Goal: Information Seeking & Learning: Learn about a topic

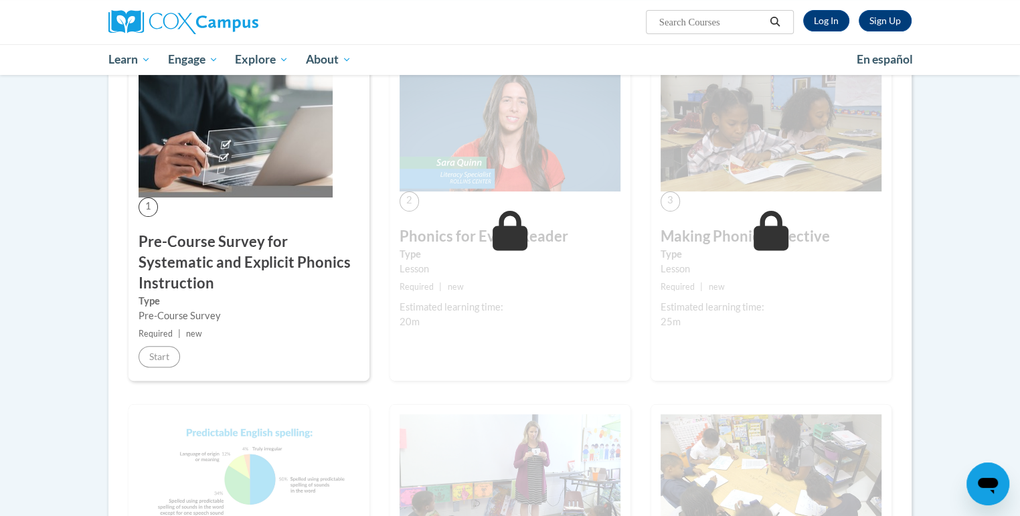
scroll to position [266, 0]
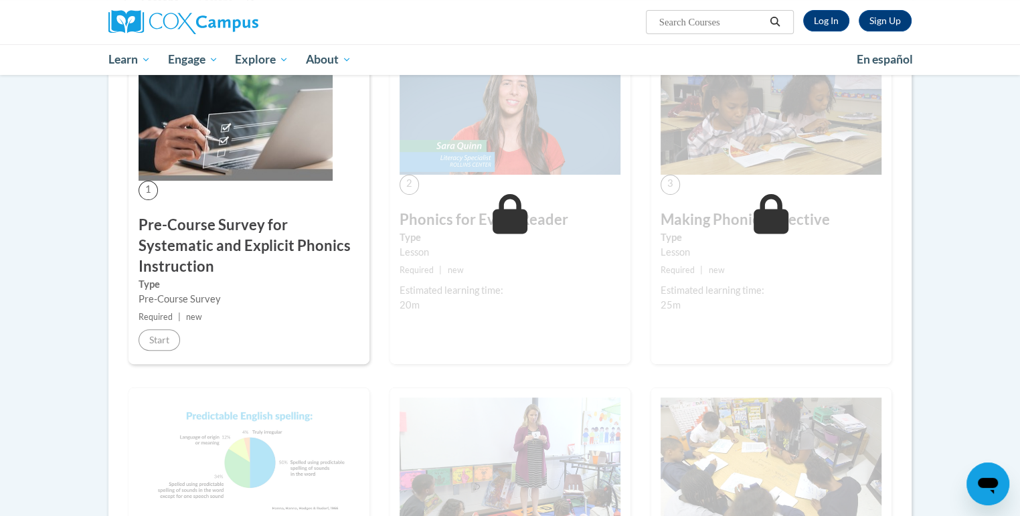
click at [214, 247] on h3 "Pre-Course Survey for Systematic and Explicit Phonics Instruction" at bounding box center [249, 246] width 221 height 62
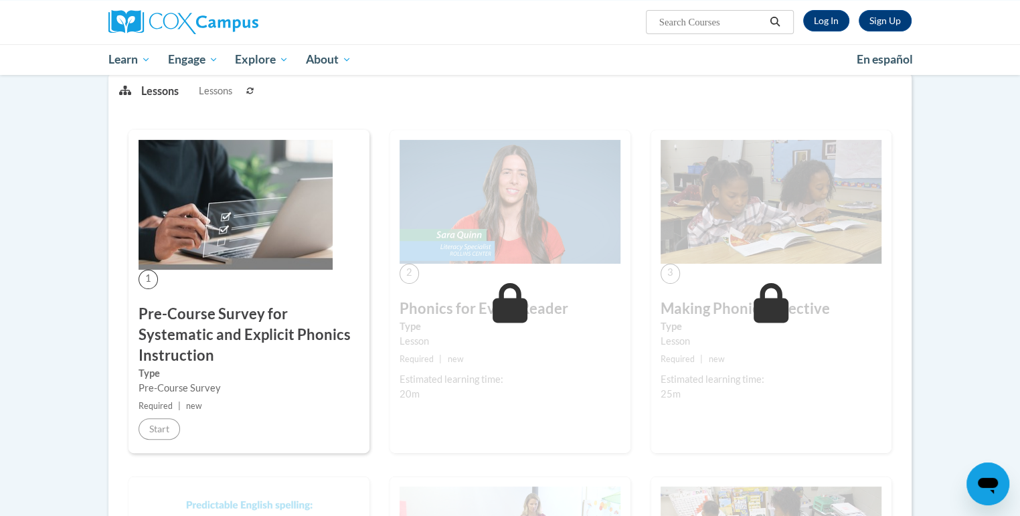
scroll to position [171, 0]
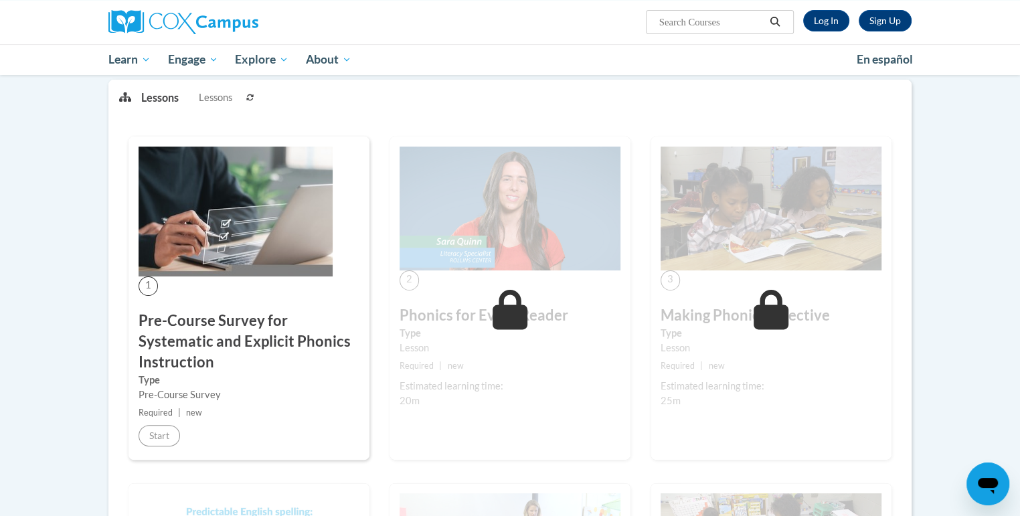
click at [239, 222] on img at bounding box center [236, 212] width 194 height 130
click at [825, 19] on link "Log In" at bounding box center [826, 20] width 46 height 21
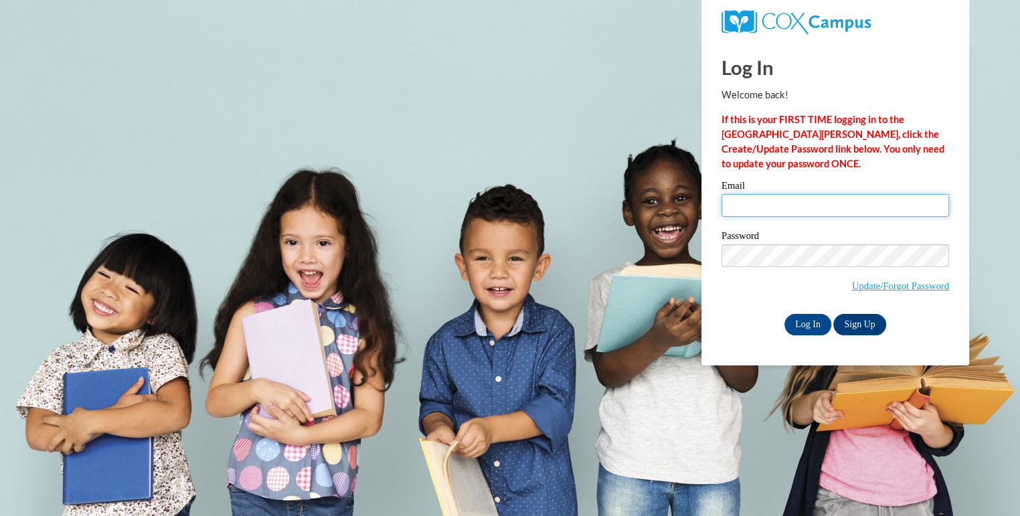
click at [778, 199] on input "Email" at bounding box center [836, 205] width 228 height 23
type input "mashockn@ripon.k12.wi.us"
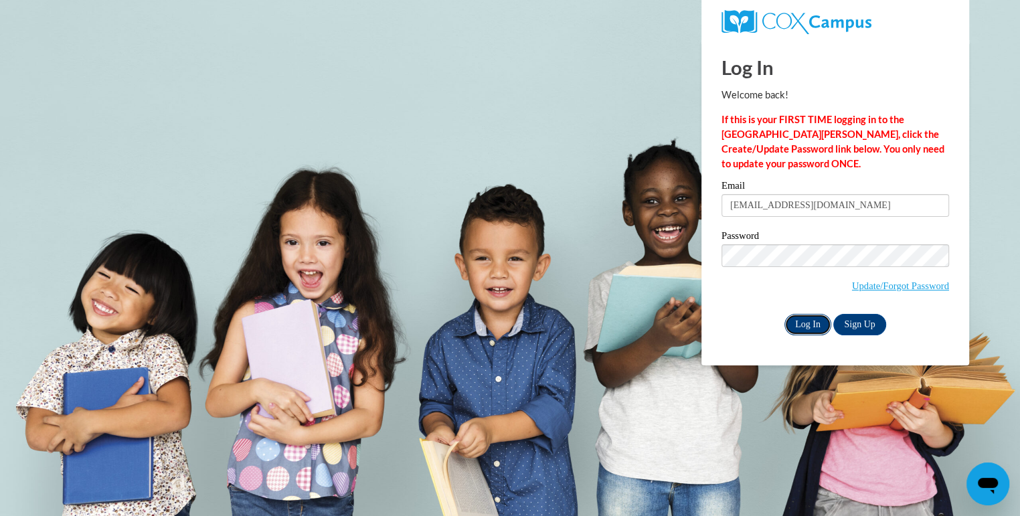
click at [809, 325] on input "Log In" at bounding box center [807, 324] width 47 height 21
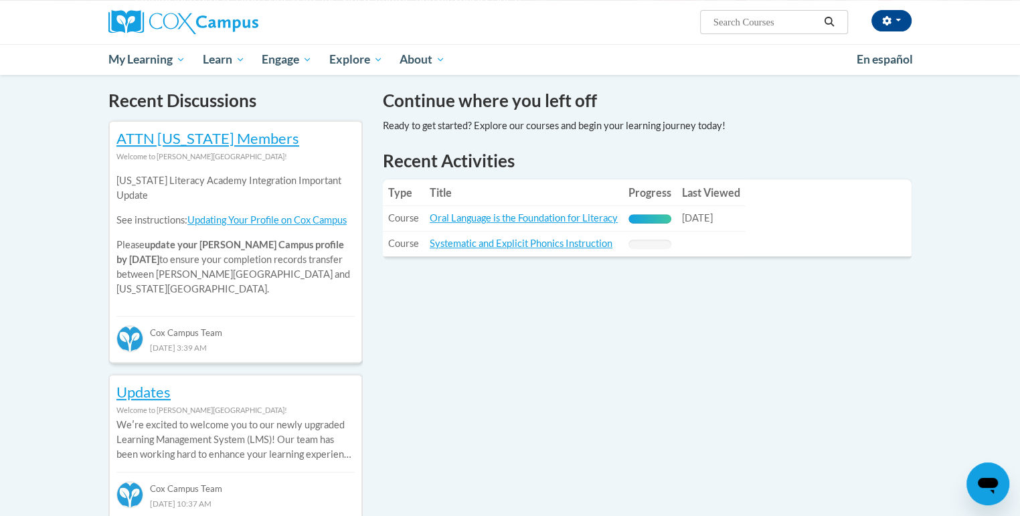
scroll to position [405, 0]
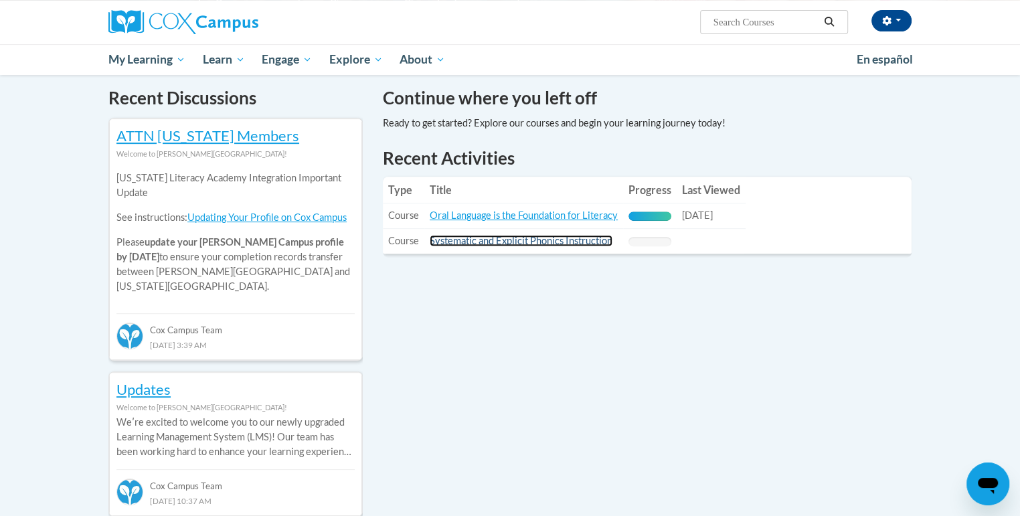
click at [542, 239] on link "Systematic and Explicit Phonics Instruction" at bounding box center [521, 240] width 183 height 11
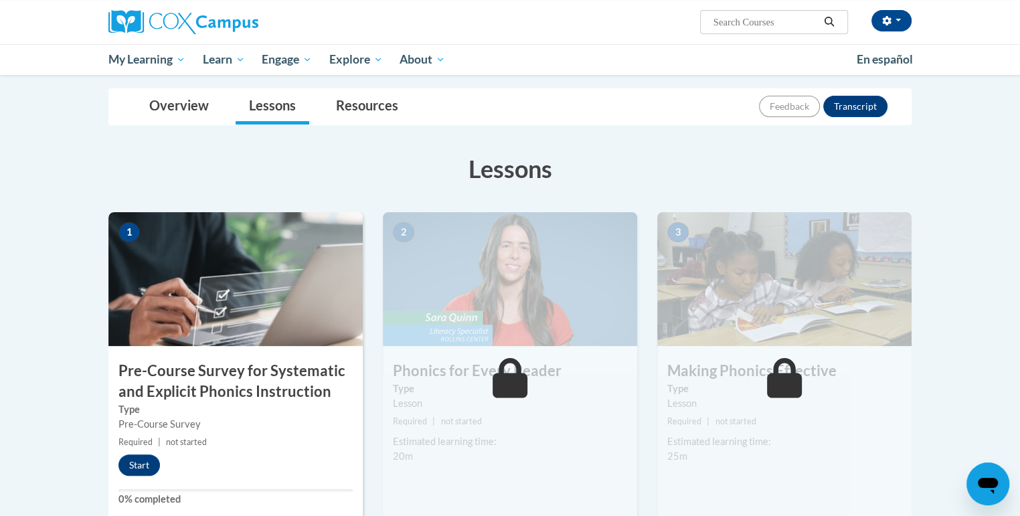
scroll to position [195, 0]
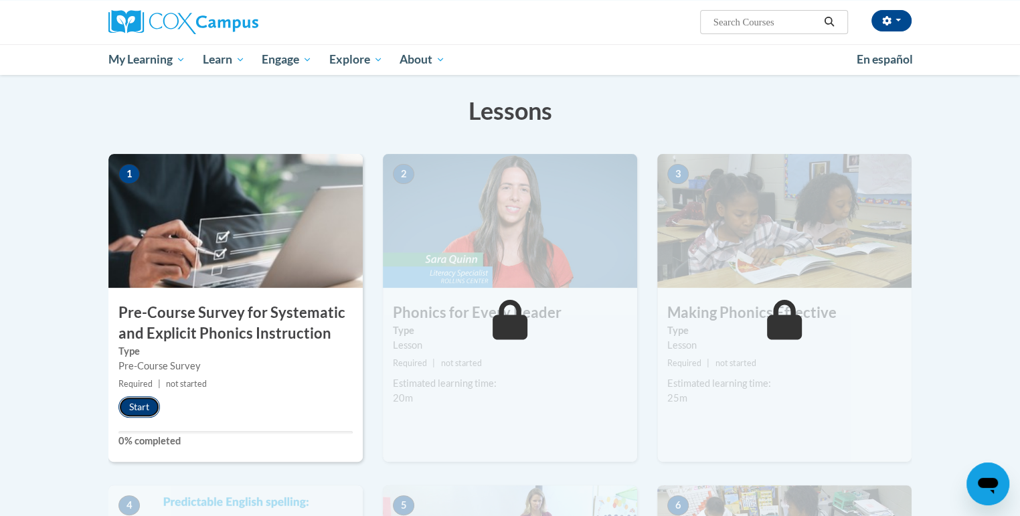
click at [139, 408] on button "Start" at bounding box center [139, 406] width 42 height 21
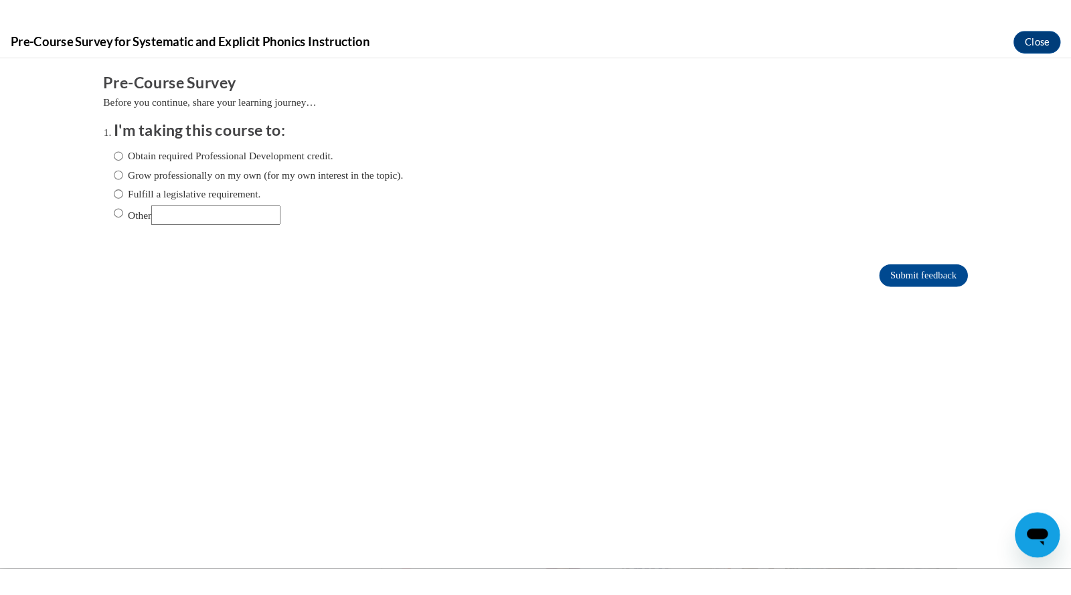
scroll to position [0, 0]
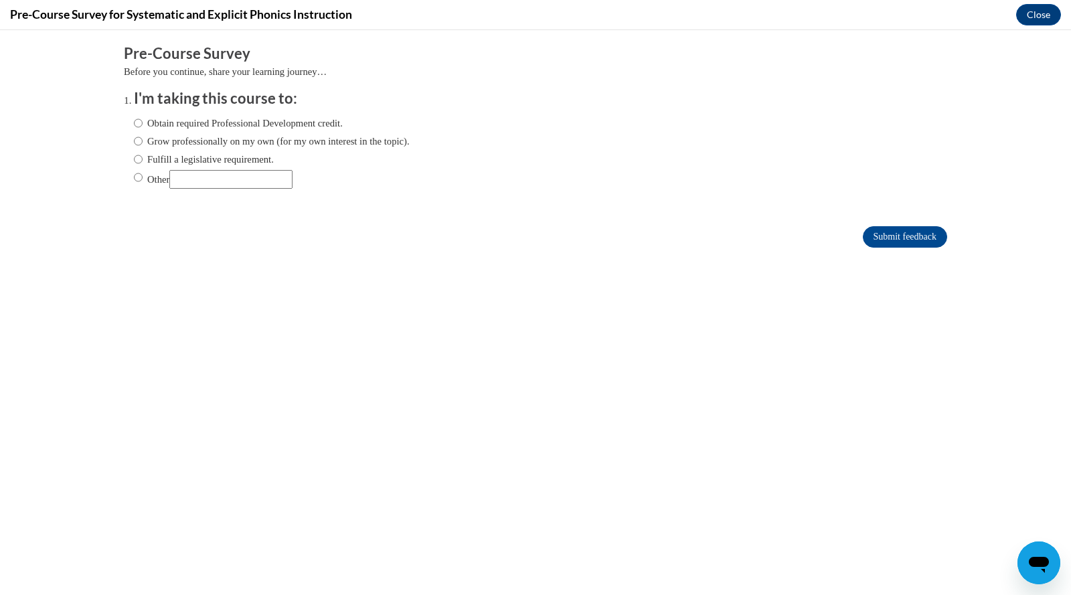
click at [261, 159] on label "Fulfill a legislative requirement." at bounding box center [204, 159] width 140 height 15
click at [143, 159] on input "Fulfill a legislative requirement." at bounding box center [138, 159] width 9 height 15
radio input "true"
click at [895, 235] on input "Submit feedback" at bounding box center [905, 236] width 84 height 21
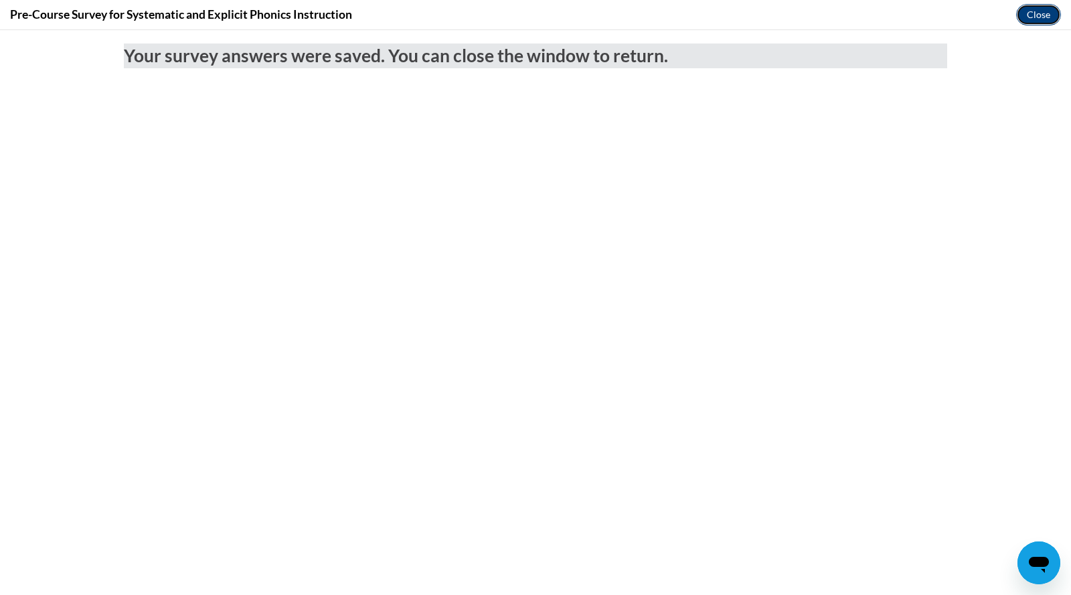
click at [1019, 12] on button "Close" at bounding box center [1038, 14] width 45 height 21
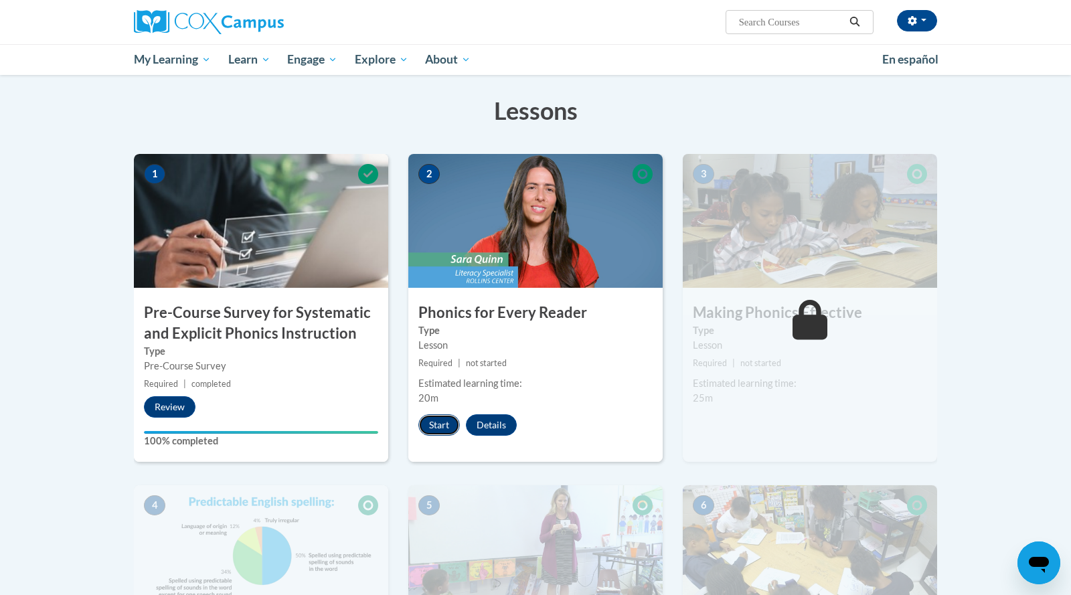
click at [444, 417] on button "Start" at bounding box center [439, 424] width 42 height 21
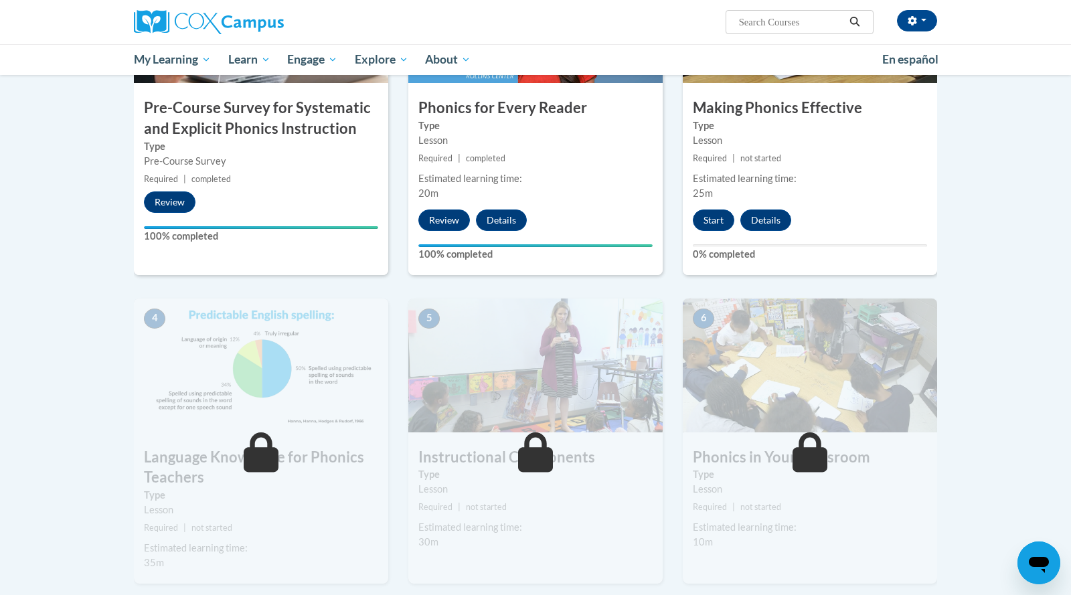
scroll to position [378, 0]
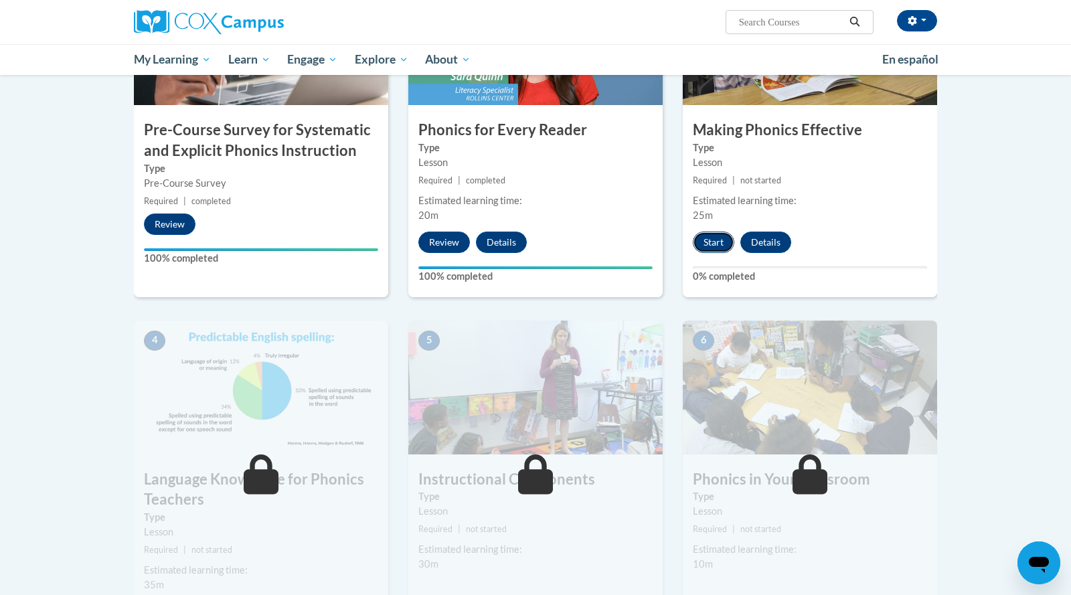
click at [706, 242] on button "Start" at bounding box center [714, 242] width 42 height 21
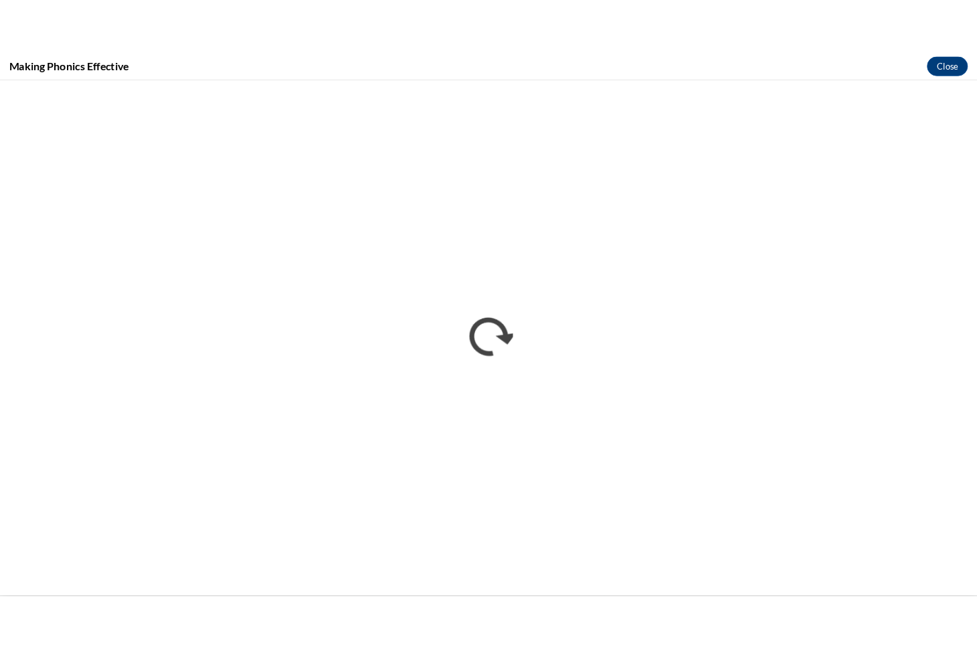
scroll to position [0, 0]
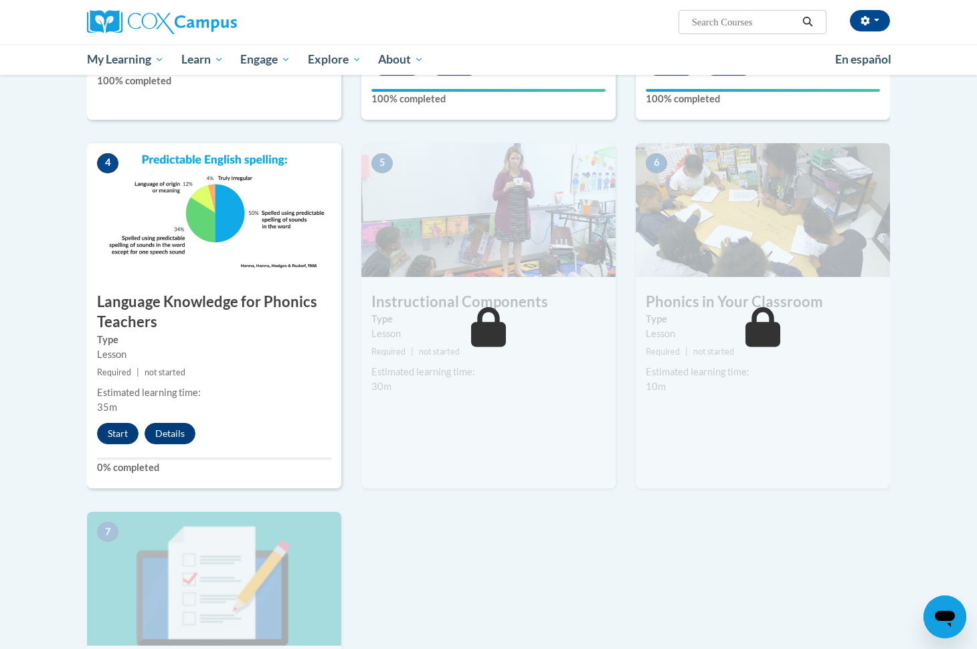
scroll to position [581, 0]
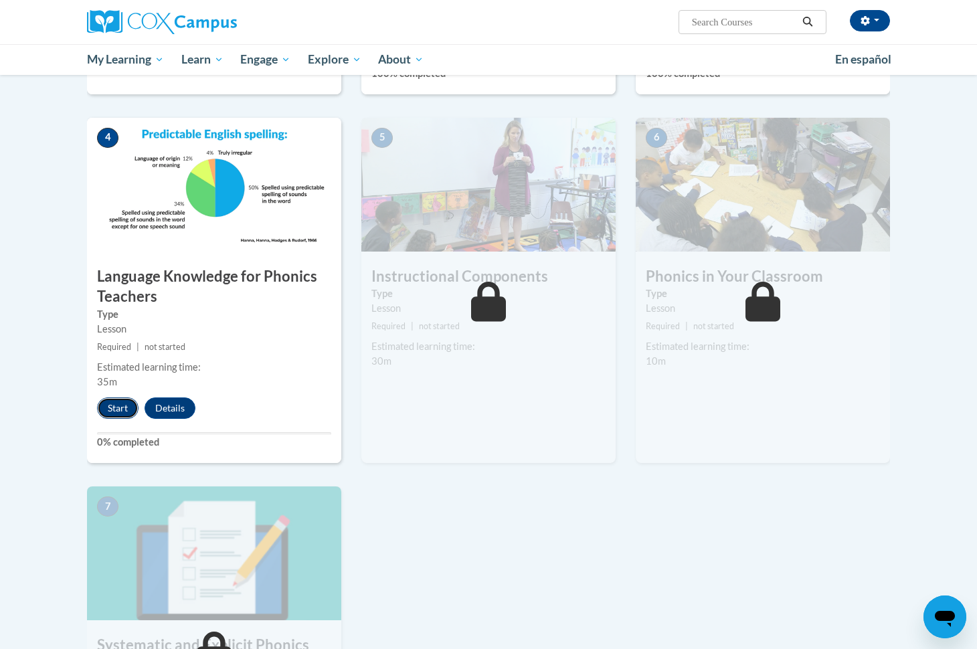
click at [112, 416] on button "Start" at bounding box center [118, 408] width 42 height 21
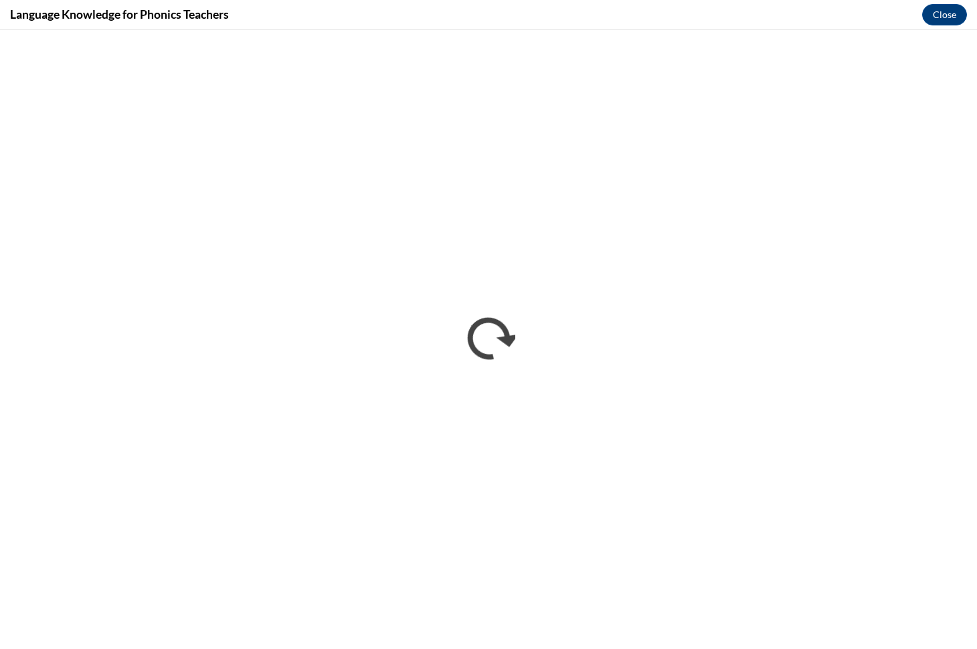
scroll to position [0, 0]
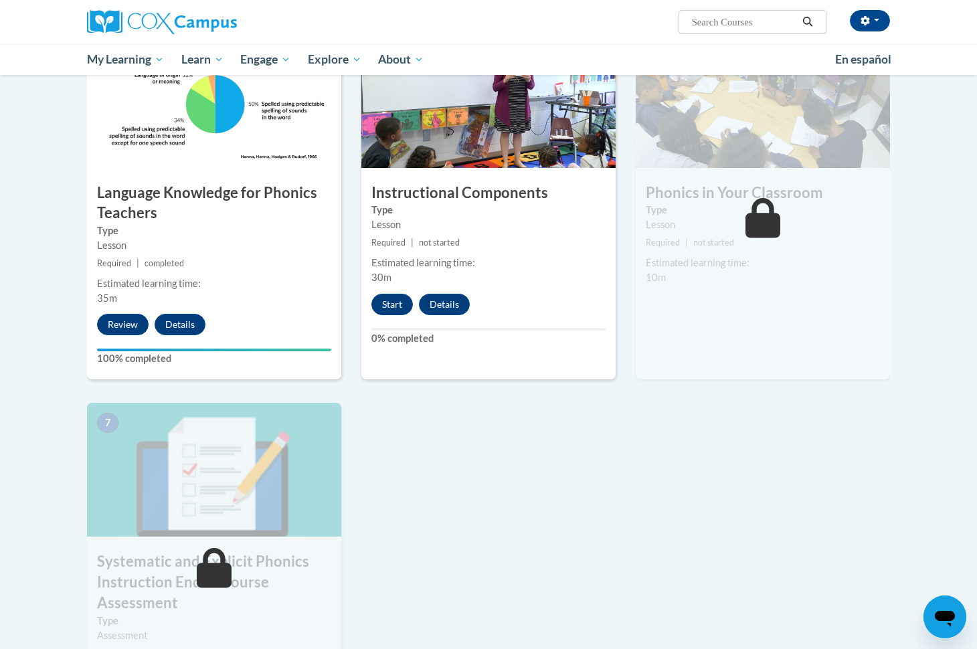
scroll to position [667, 0]
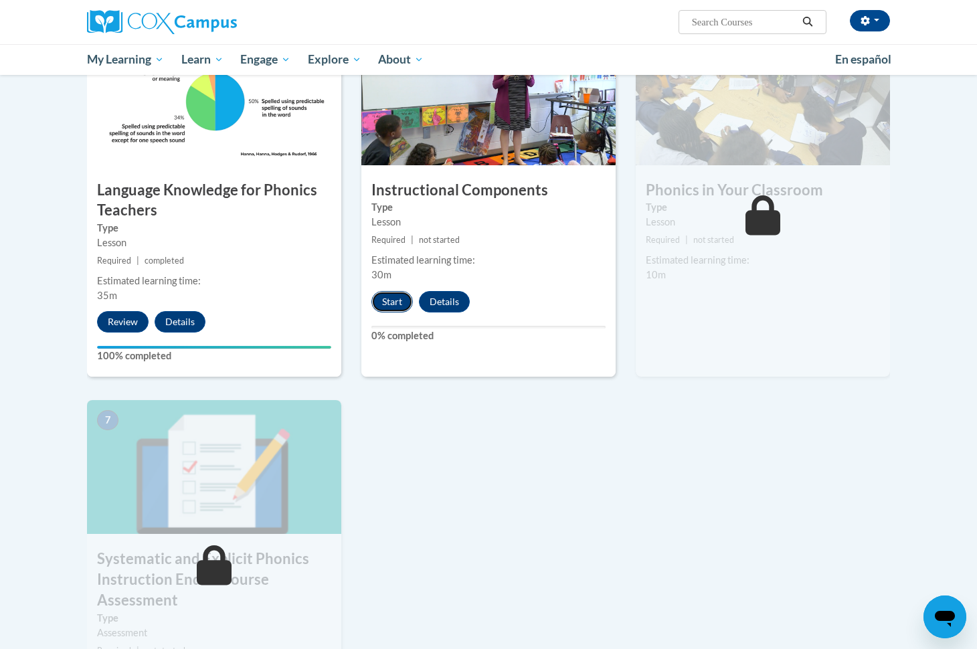
click at [394, 298] on button "Start" at bounding box center [392, 301] width 42 height 21
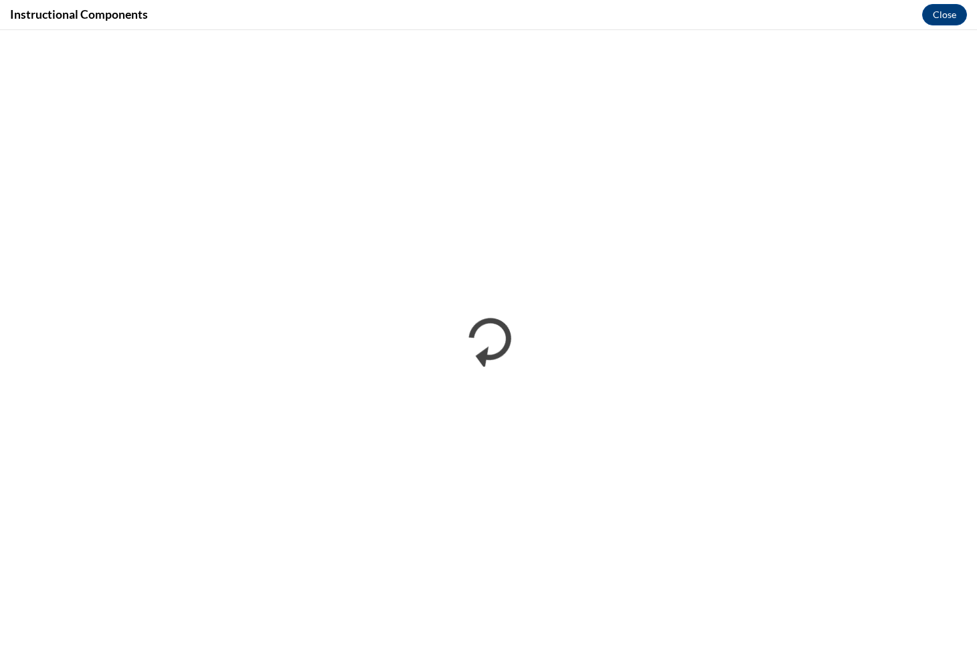
scroll to position [0, 0]
